Goal: Information Seeking & Learning: Learn about a topic

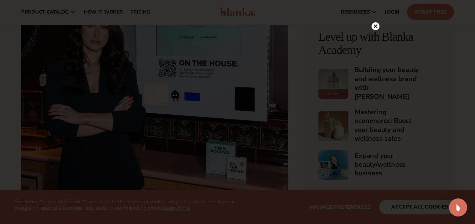
scroll to position [1182, 0]
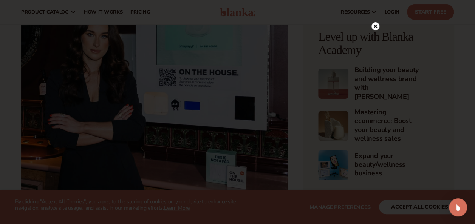
click at [373, 28] on circle at bounding box center [375, 26] width 8 height 8
